Goal: Transaction & Acquisition: Download file/media

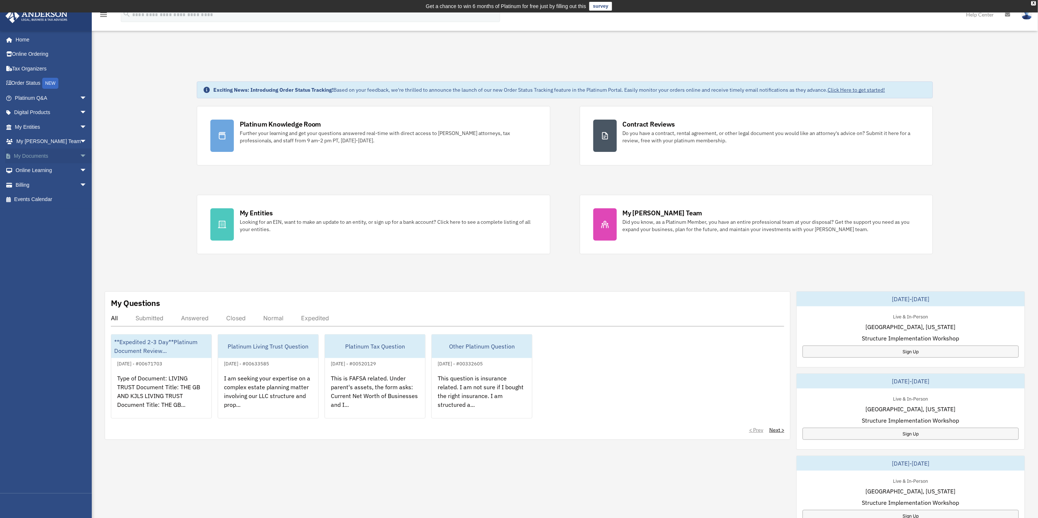
click at [45, 154] on link "My Documents arrow_drop_down" at bounding box center [51, 156] width 93 height 15
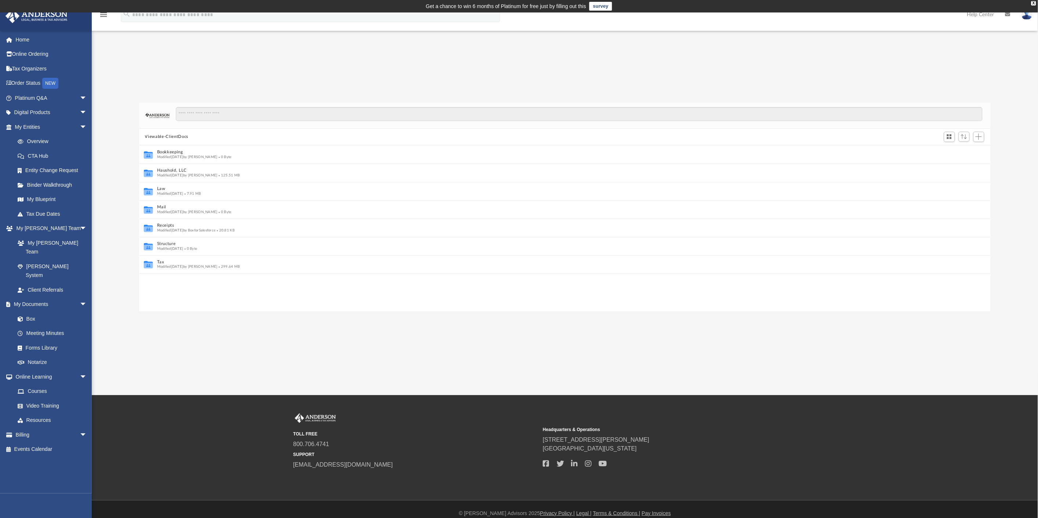
scroll to position [6, 6]
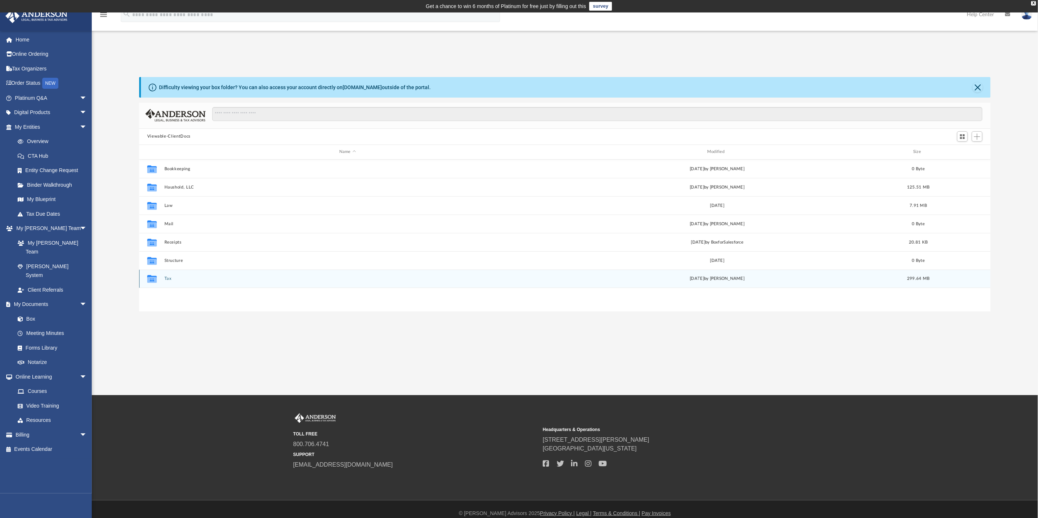
click at [169, 281] on div "Collaborated Folder Tax today by Alex Price 299.64 MB" at bounding box center [565, 279] width 852 height 18
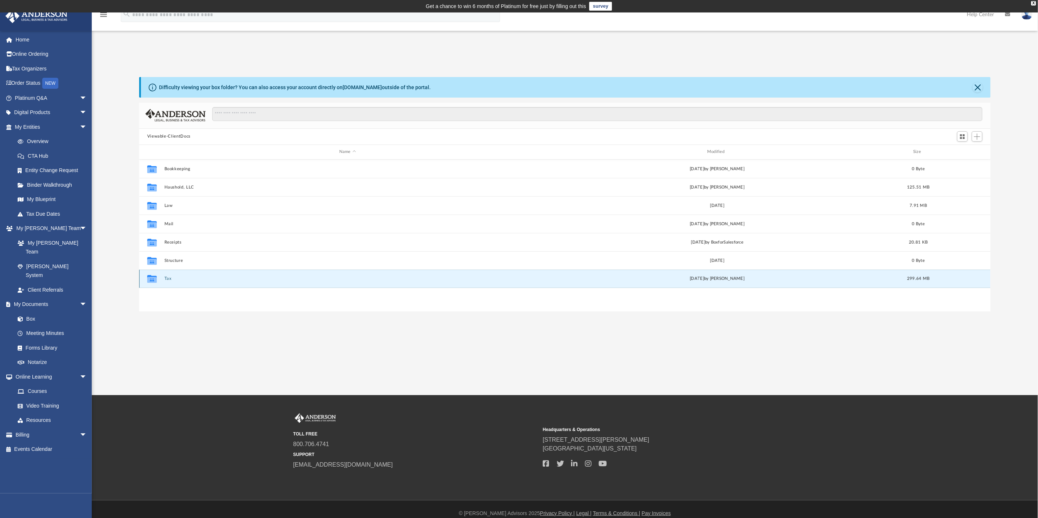
click at [166, 278] on button "Tax" at bounding box center [347, 278] width 366 height 5
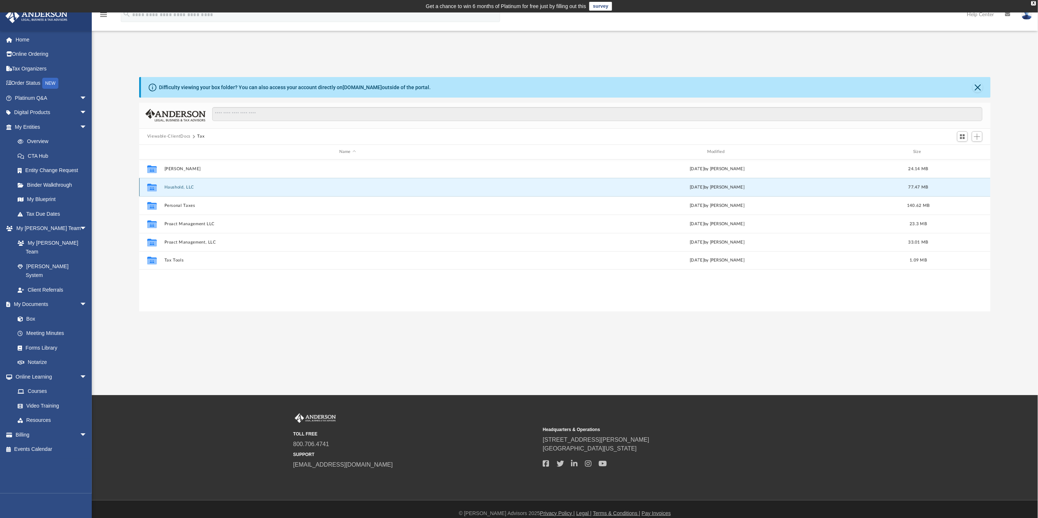
click at [180, 185] on button "Haushold, LLC" at bounding box center [347, 187] width 366 height 5
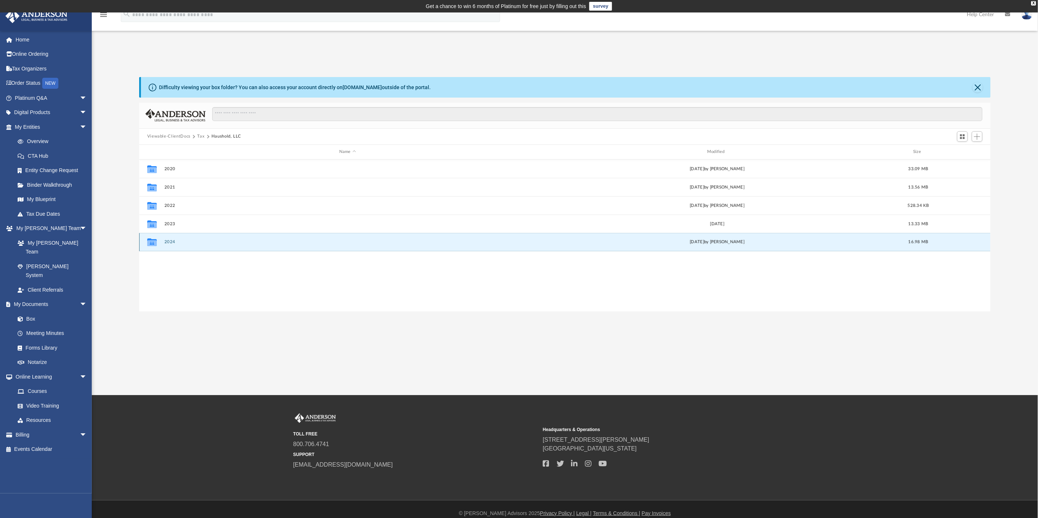
click at [167, 242] on button "2024" at bounding box center [347, 242] width 366 height 5
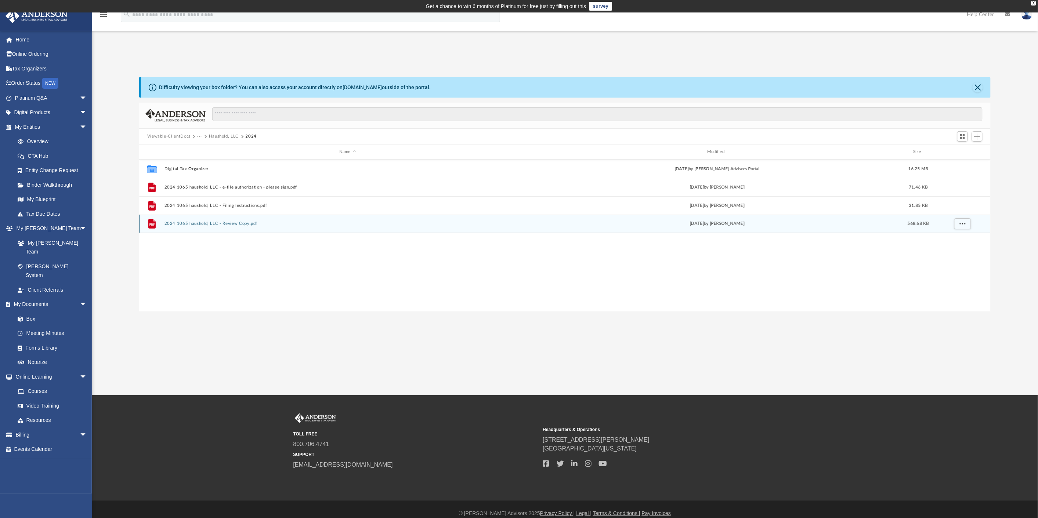
click at [218, 220] on div "File 2024 1065 haushold, LLC - Review Copy.pdf today by Alex Price 568.68 KB" at bounding box center [565, 224] width 852 height 18
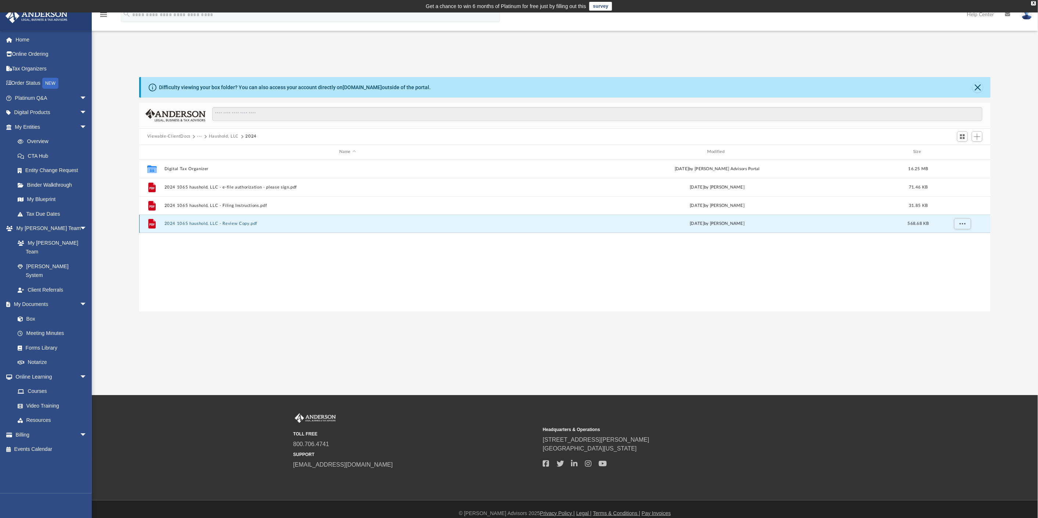
click at [196, 223] on button "2024 1065 haushold, LLC - Review Copy.pdf" at bounding box center [347, 223] width 366 height 5
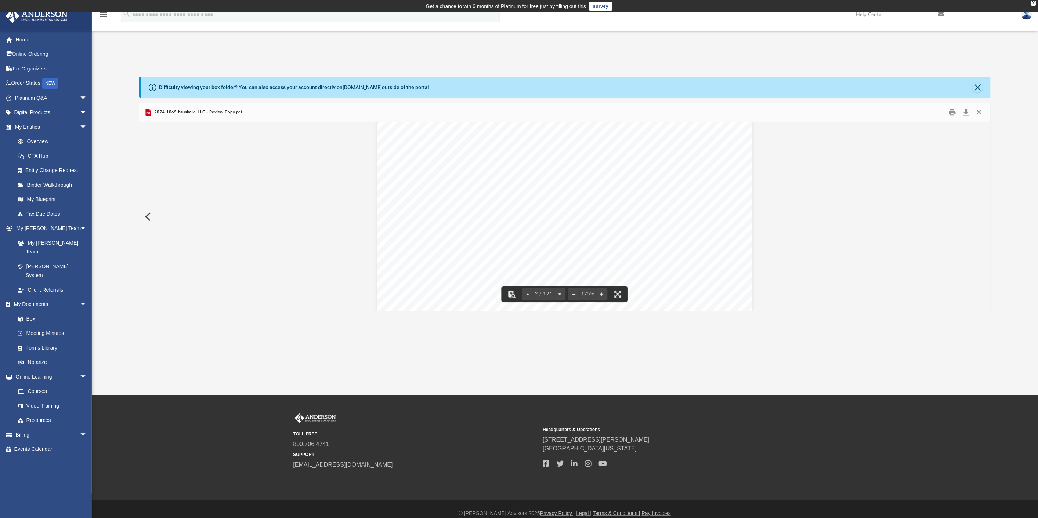
scroll to position [652, 0]
click at [967, 112] on button "Download" at bounding box center [965, 111] width 13 height 11
